Goal: Information Seeking & Learning: Learn about a topic

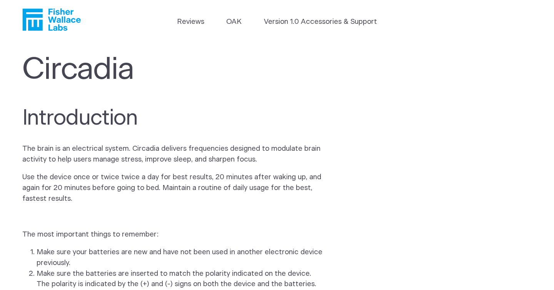
click at [216, 84] on h1 "Circadia" at bounding box center [182, 69] width 320 height 35
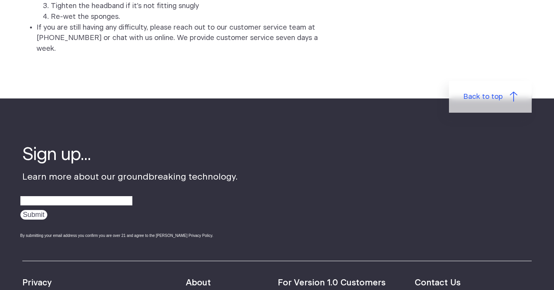
scroll to position [1563, 0]
click at [340, 176] on div "Sign up... Learn more about our groundbreaking technology. Submit By submitting…" at bounding box center [264, 202] width 484 height 118
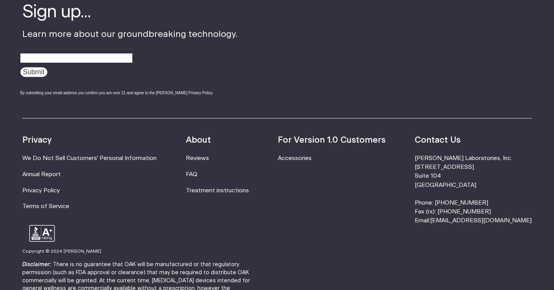
scroll to position [1752, 0]
